Goal: Complete application form: Complete application form

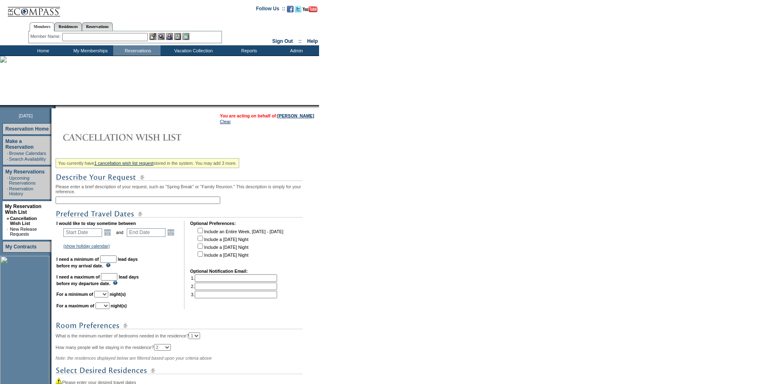
click at [101, 201] on input "text" at bounding box center [138, 200] width 165 height 7
type input "Cabo"
click at [233, 192] on div "You currently have 1 cancellation wish list request stored in the system. You m…" at bounding box center [187, 296] width 262 height 283
click at [112, 236] on link "Open the calendar popup." at bounding box center [107, 232] width 9 height 9
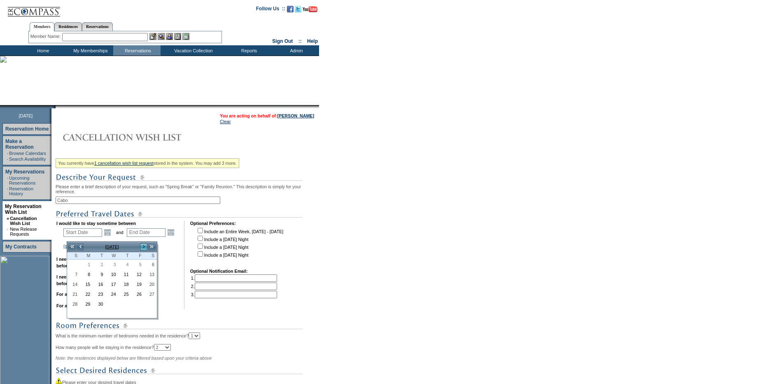
click at [145, 246] on link ">" at bounding box center [144, 247] width 8 height 8
click at [146, 246] on link ">" at bounding box center [144, 247] width 8 height 8
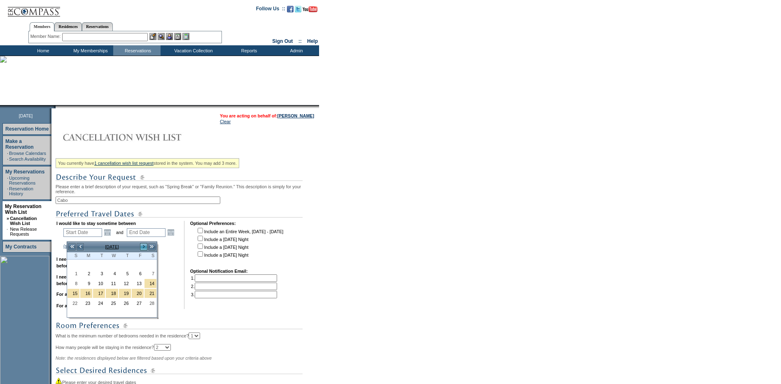
click at [146, 246] on link ">" at bounding box center [144, 247] width 8 height 8
click at [78, 247] on link "<" at bounding box center [80, 247] width 8 height 8
click at [80, 249] on link "<" at bounding box center [80, 247] width 8 height 8
click at [77, 274] on link "4" at bounding box center [74, 274] width 12 height 9
type input "[DATE]"
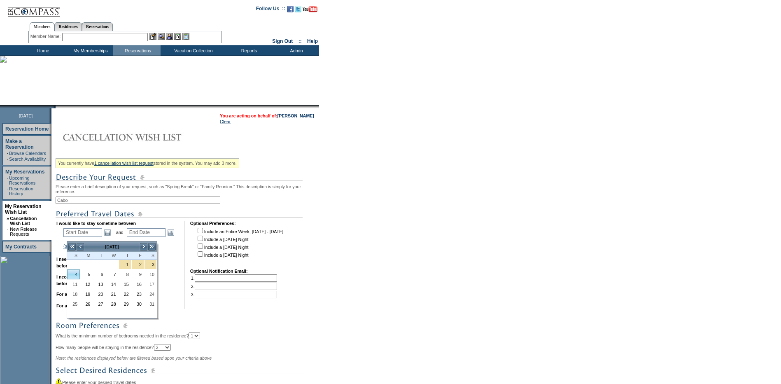
type input "[DATE]"
type input "125"
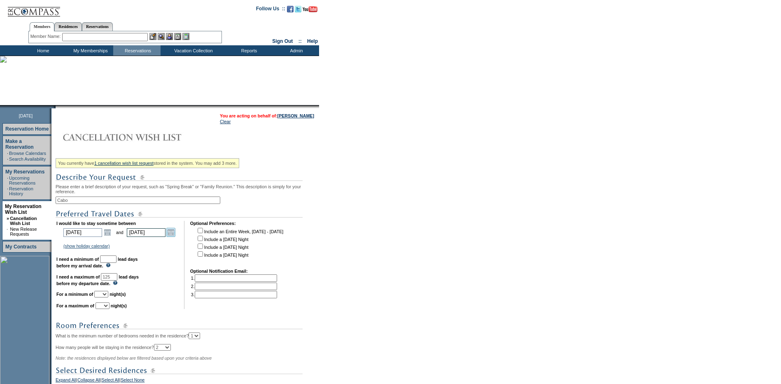
click at [174, 236] on link "Open the calendar popup." at bounding box center [170, 232] width 9 height 9
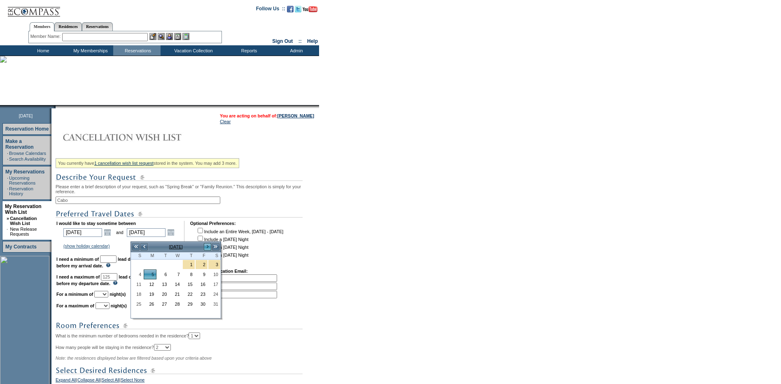
click at [208, 248] on link ">" at bounding box center [208, 247] width 8 height 8
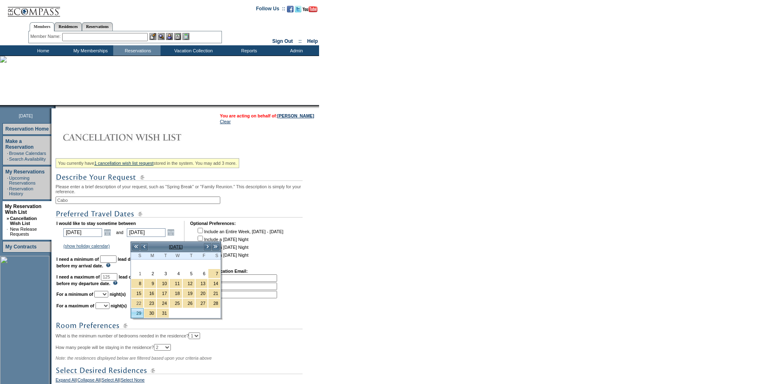
drag, startPoint x: 138, startPoint y: 310, endPoint x: 132, endPoint y: 295, distance: 15.9
click at [138, 310] on link "29" at bounding box center [137, 313] width 12 height 9
type input "[DATE]"
type input "208"
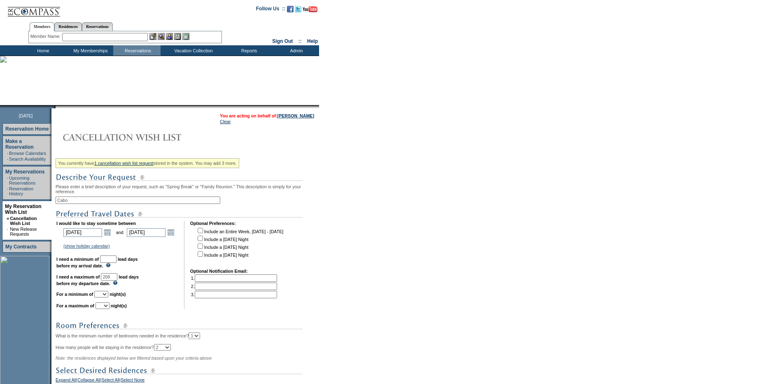
click at [122, 260] on td "I would like to stay sometime between [DATE] [DATE] Open the calendar popup. <<…" at bounding box center [117, 265] width 122 height 88
click at [117, 263] on input "text" at bounding box center [108, 258] width 16 height 7
type input "30"
click at [173, 258] on td "I would like to stay sometime between [DATE] [DATE] Open the calendar popup. <<…" at bounding box center [117, 265] width 122 height 88
drag, startPoint x: 125, startPoint y: 284, endPoint x: 110, endPoint y: 281, distance: 14.8
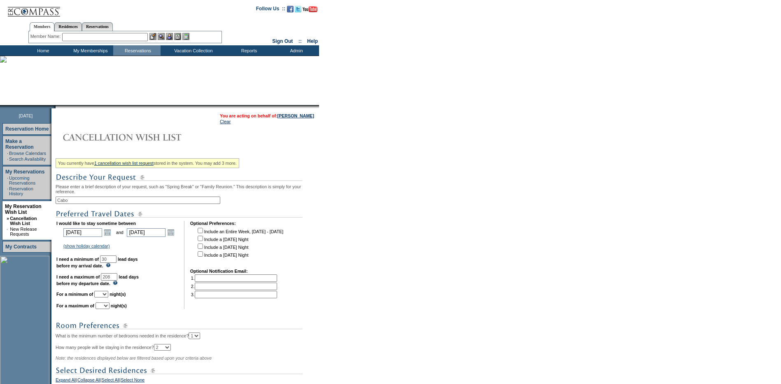
click at [110, 281] on td "I would like to stay sometime between [DATE] [DATE] Open the calendar popup. <<…" at bounding box center [117, 265] width 122 height 88
type input "120"
click at [161, 301] on td "I would like to stay sometime between [DATE] [DATE] Open the calendar popup. <<…" at bounding box center [117, 265] width 122 height 88
click at [108, 297] on select "1 2 3 4 5 6 7 8 9 10 11 12 13 14" at bounding box center [101, 294] width 14 height 7
select select "4"
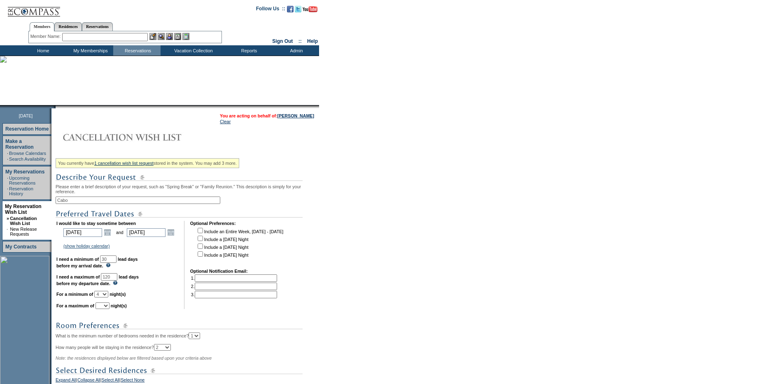
click at [105, 297] on select "1 2 3 4 5 6 7 8 9 10 11 12 13 14" at bounding box center [101, 294] width 14 height 7
click at [110, 309] on select "1 2 3 4 5 6 7 8 9 10 11 12 13 14" at bounding box center [103, 305] width 14 height 7
select select "7"
click at [106, 309] on select "1 2 3 4 5 6 7 8 9 10 11 12 13 14" at bounding box center [103, 305] width 14 height 7
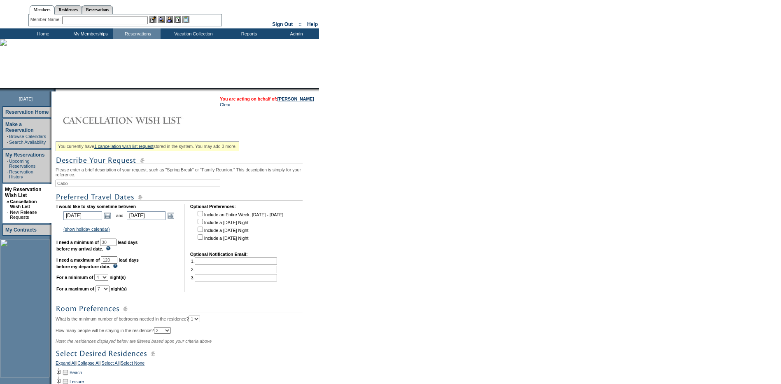
scroll to position [169, 0]
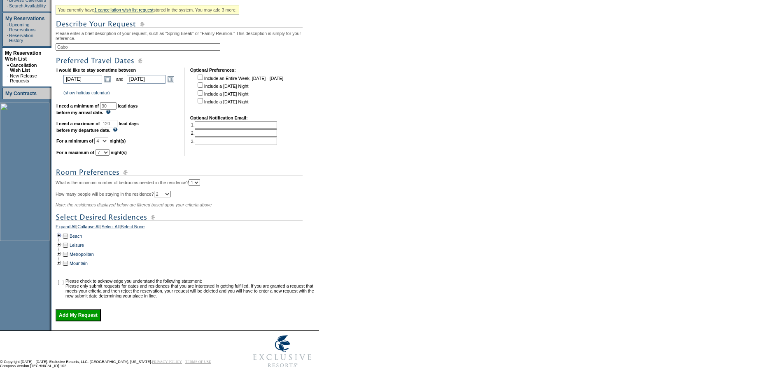
click at [62, 232] on td at bounding box center [59, 236] width 7 height 9
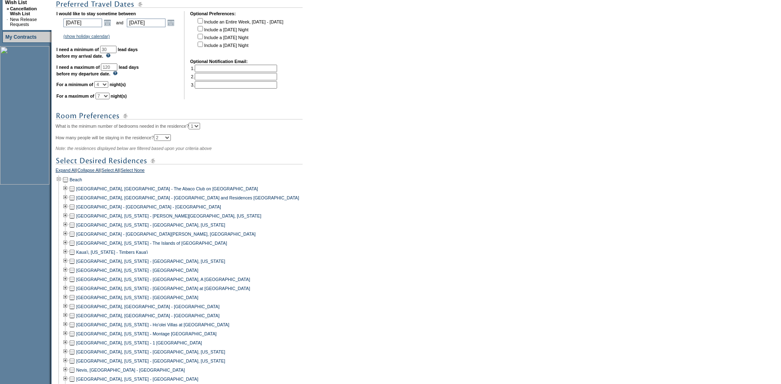
scroll to position [334, 0]
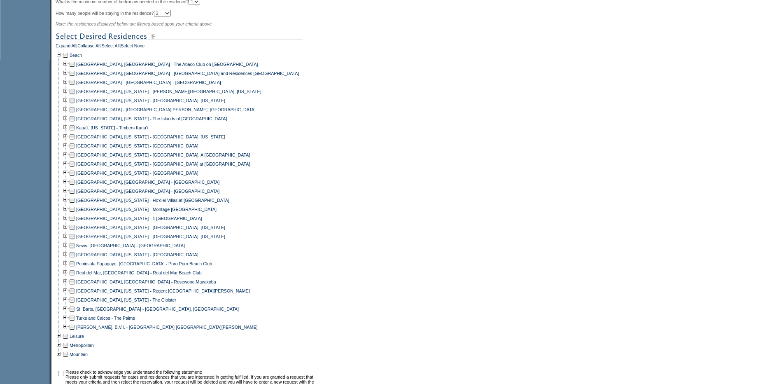
click at [73, 196] on td at bounding box center [72, 191] width 7 height 9
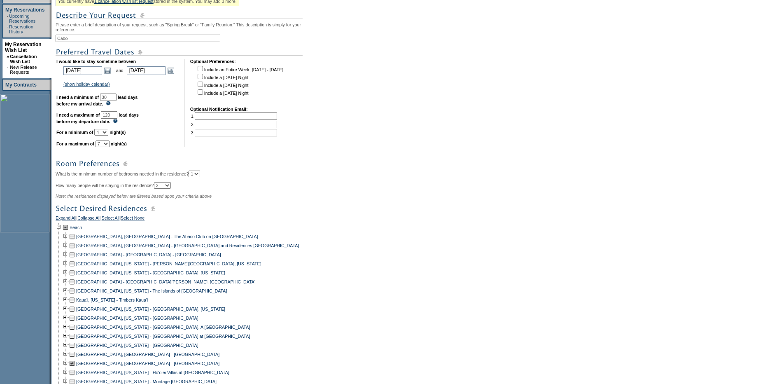
scroll to position [87, 0]
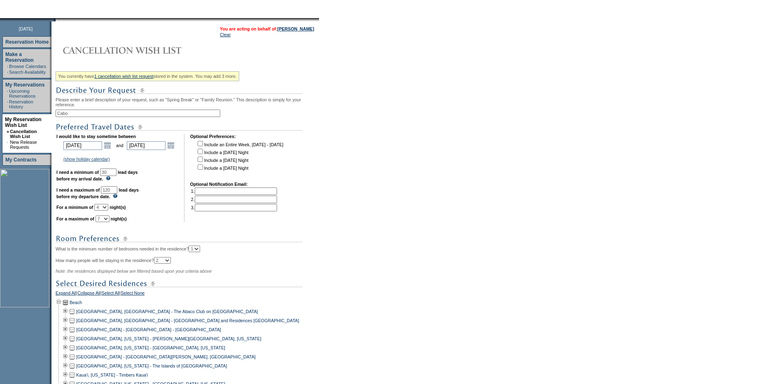
drag, startPoint x: 130, startPoint y: 195, endPoint x: 108, endPoint y: 193, distance: 21.9
click at [108, 193] on td "I would like to stay sometime between [DATE] [DATE] Open the calendar popup. <<…" at bounding box center [117, 178] width 122 height 88
type input "60"
drag, startPoint x: 86, startPoint y: 115, endPoint x: 62, endPoint y: 115, distance: 23.9
click at [62, 115] on input "Cabo" at bounding box center [138, 113] width 165 height 7
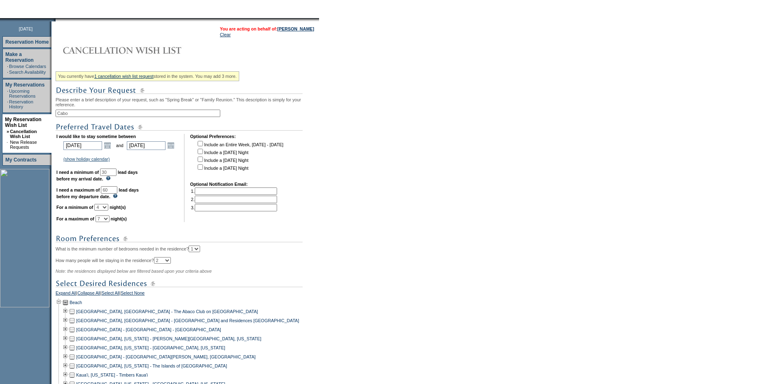
type input "C"
type input "Beach"
click at [274, 111] on div "You currently have 1 cancellation wish list request stored in the system. You m…" at bounding box center [187, 363] width 262 height 591
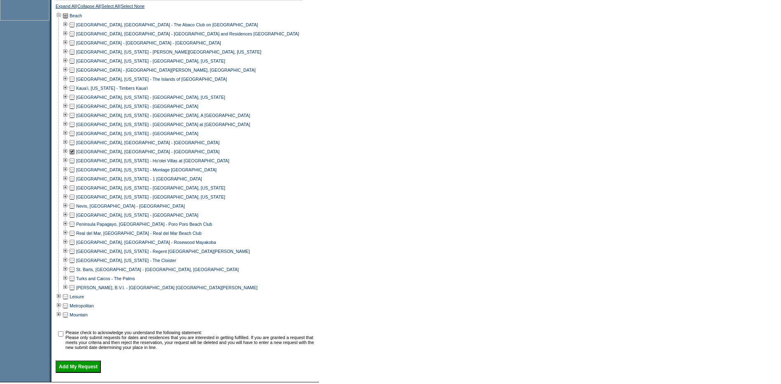
scroll to position [441, 0]
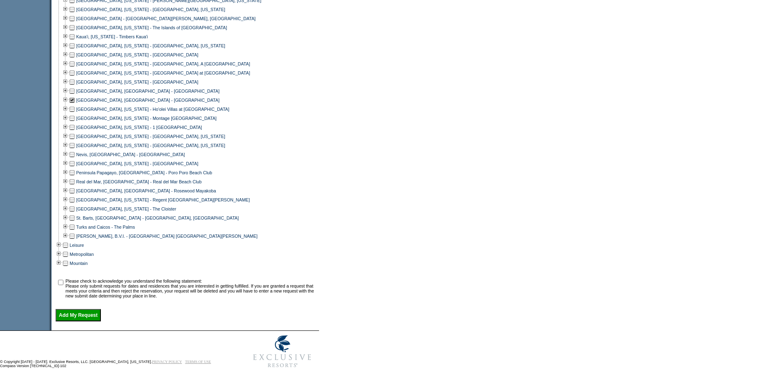
click at [74, 177] on td at bounding box center [72, 181] width 7 height 9
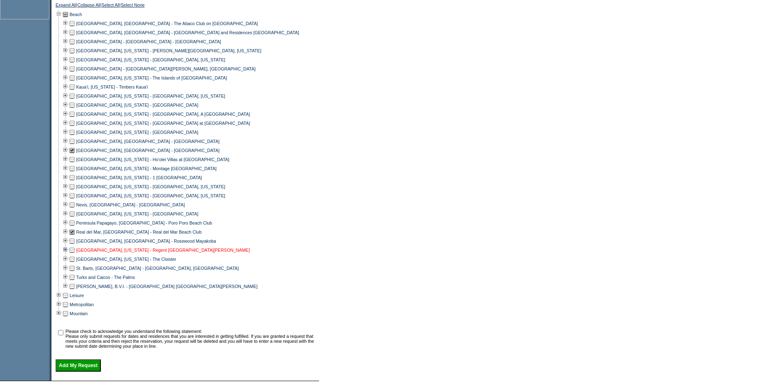
scroll to position [359, 0]
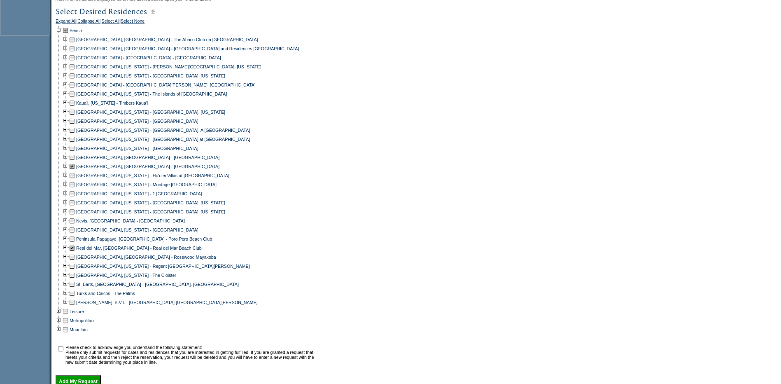
click at [75, 117] on td at bounding box center [72, 112] width 7 height 9
click at [75, 162] on td at bounding box center [72, 157] width 7 height 9
click at [69, 162] on td at bounding box center [65, 157] width 7 height 9
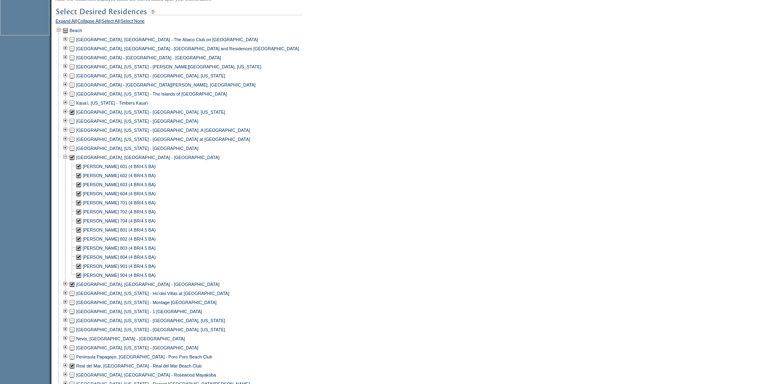
click at [82, 180] on td at bounding box center [78, 175] width 7 height 9
click at [82, 189] on td at bounding box center [78, 184] width 7 height 9
click at [81, 216] on td at bounding box center [78, 211] width 7 height 9
click at [81, 225] on td at bounding box center [78, 220] width 7 height 9
click at [82, 225] on td at bounding box center [78, 220] width 7 height 9
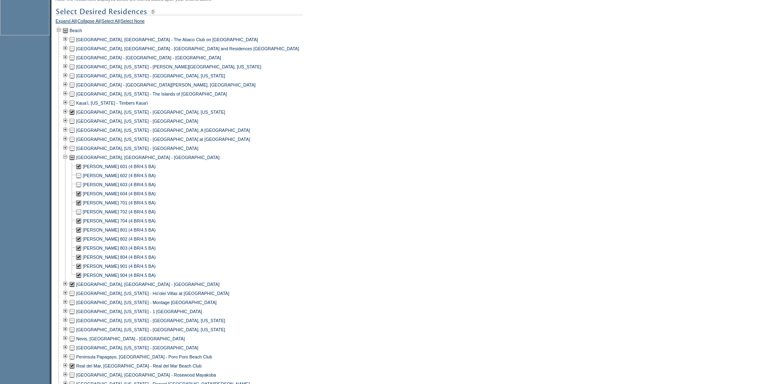
click at [81, 243] on td at bounding box center [78, 238] width 7 height 9
click at [81, 253] on td at bounding box center [78, 247] width 7 height 9
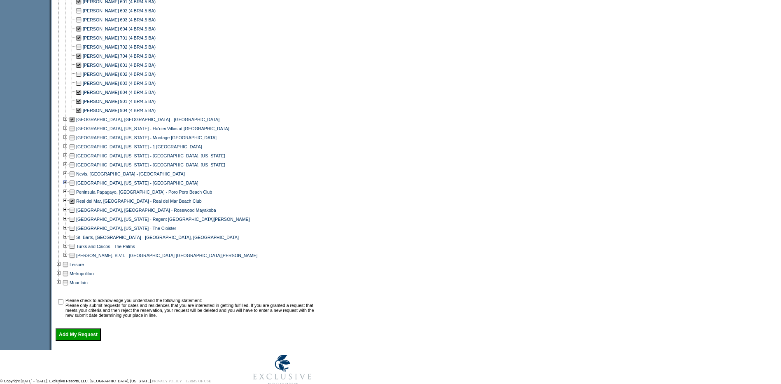
click at [68, 187] on td at bounding box center [65, 182] width 7 height 9
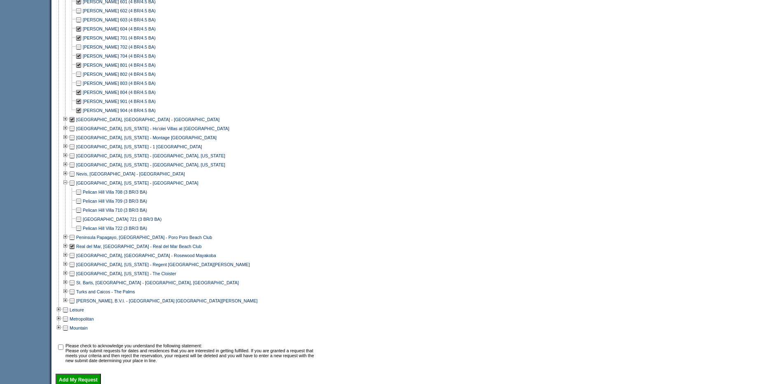
click at [68, 187] on td at bounding box center [65, 182] width 7 height 9
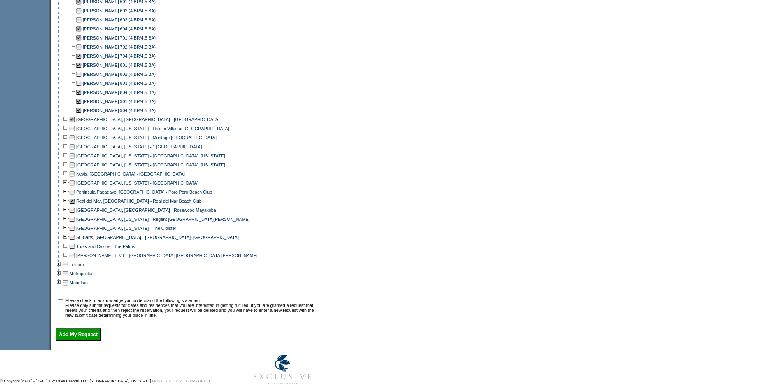
click at [73, 187] on td at bounding box center [72, 182] width 7 height 9
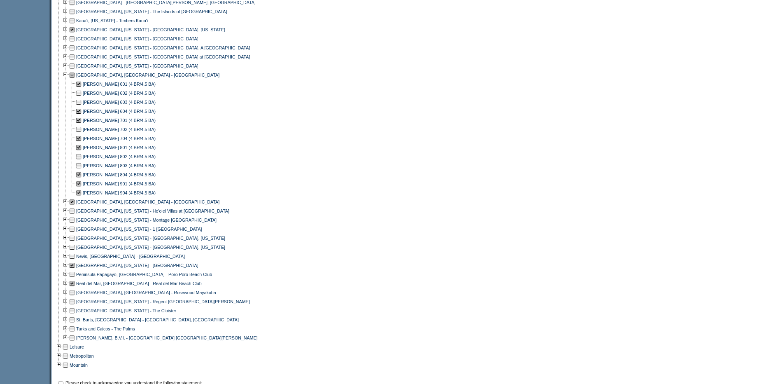
scroll to position [482, 0]
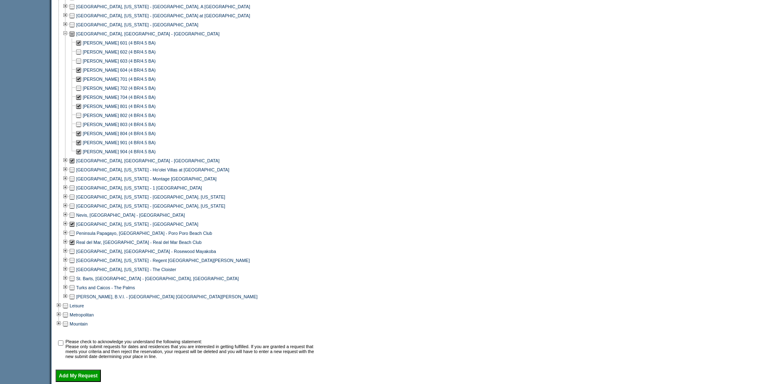
click at [62, 346] on input "checkbox" at bounding box center [60, 342] width 5 height 5
checkbox input "true"
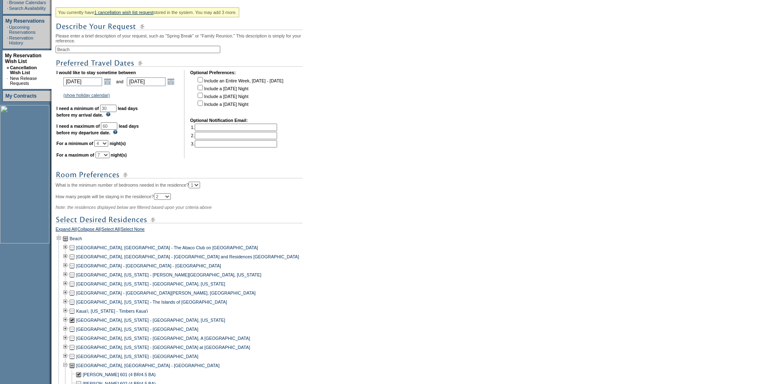
scroll to position [147, 0]
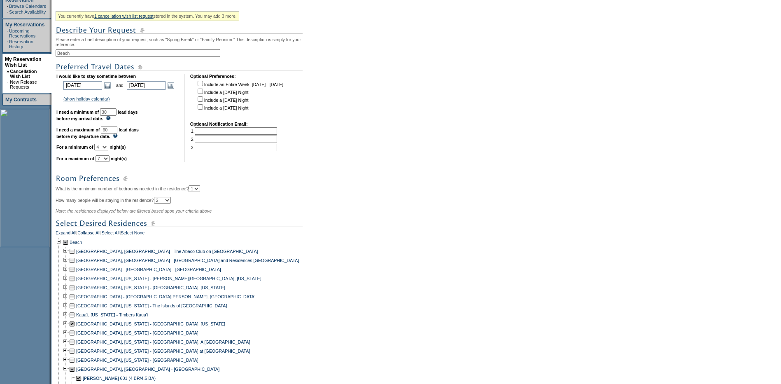
click at [117, 132] on input "60" at bounding box center [109, 129] width 16 height 7
type input "62"
click at [268, 226] on div "You currently have 1 cancellation wish list request stored in the system. You m…" at bounding box center [187, 362] width 262 height 709
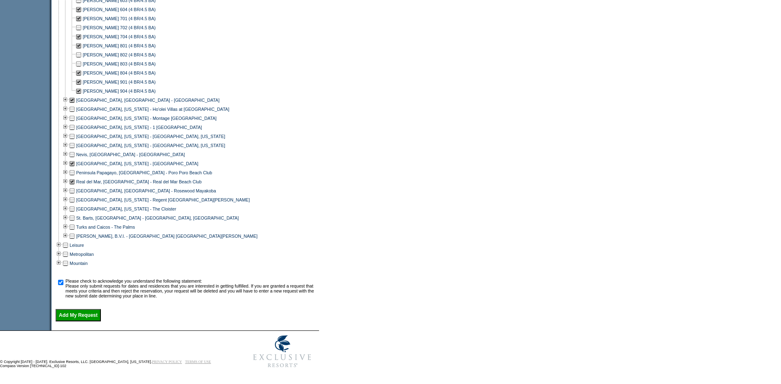
scroll to position [559, 0]
click at [98, 314] on input "Add My Request" at bounding box center [78, 315] width 45 height 12
